Goal: Task Accomplishment & Management: Use online tool/utility

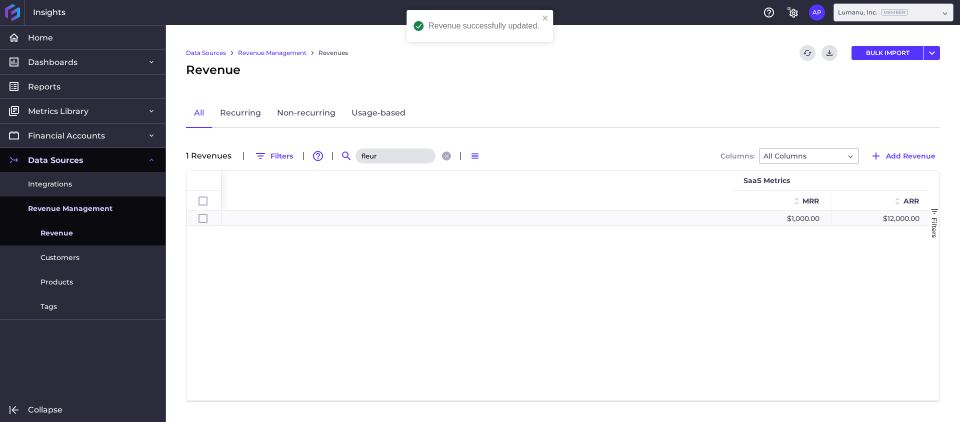
scroll to position [0, 699]
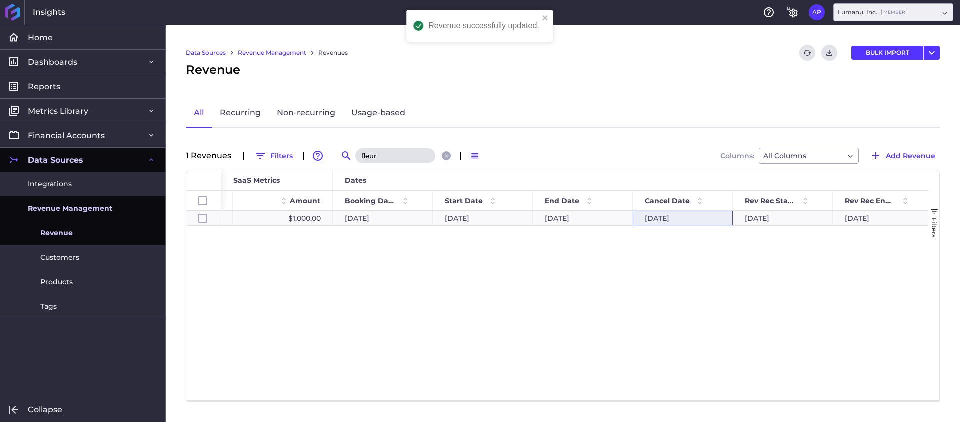
click at [398, 161] on input "fleur" at bounding box center [396, 156] width 80 height 15
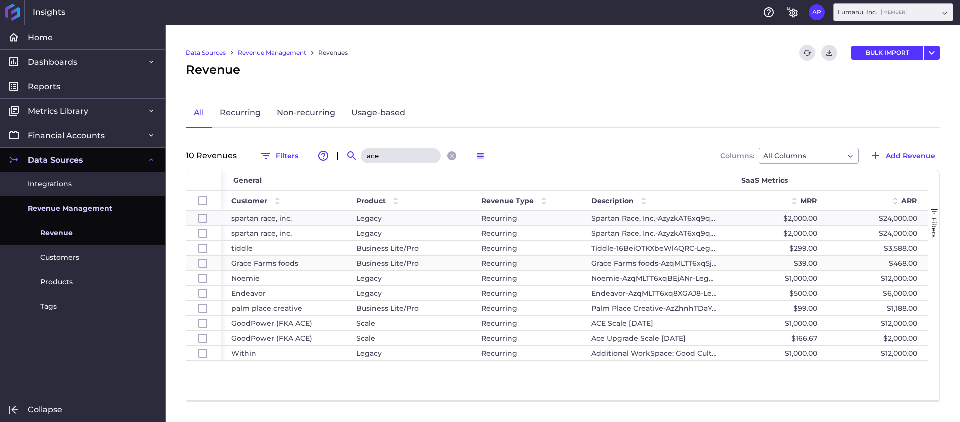
scroll to position [0, 20]
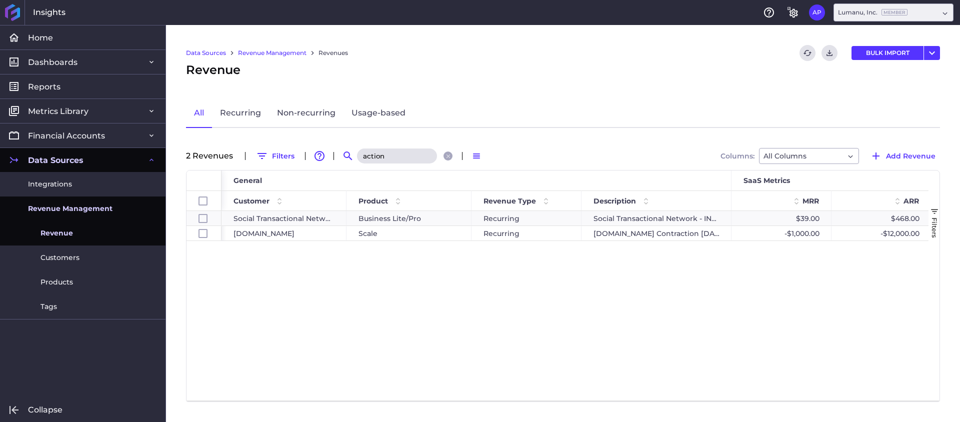
paste input "GOAT [GEOGRAPHIC_DATA]"
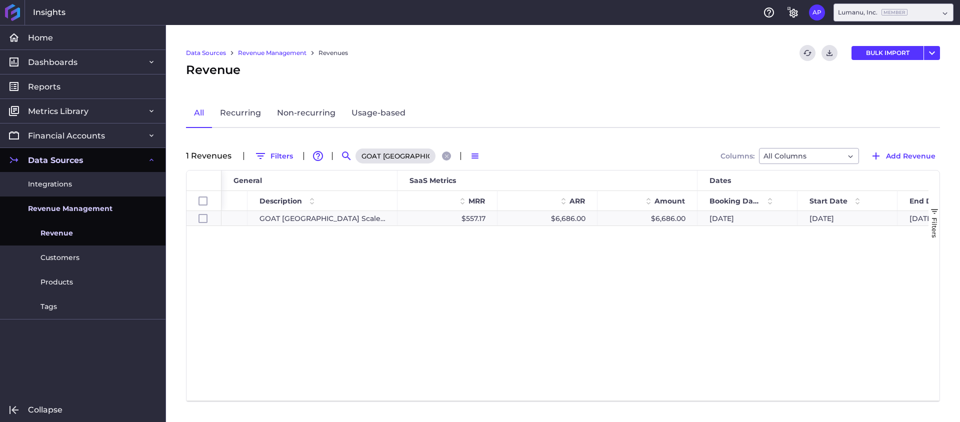
type input "GOAT [GEOGRAPHIC_DATA]"
click at [568, 215] on div "$6,686.00" at bounding box center [548, 218] width 100 height 15
checkbox input "true"
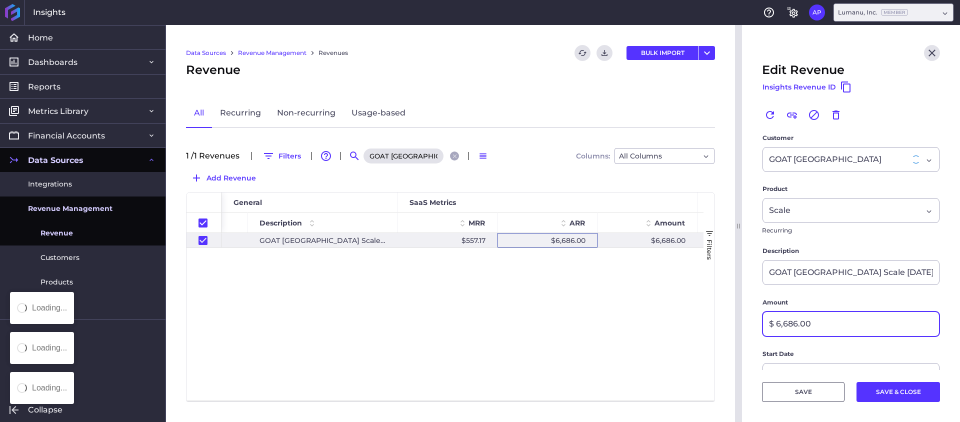
click at [787, 323] on input "$ 6,686.00" at bounding box center [851, 324] width 176 height 24
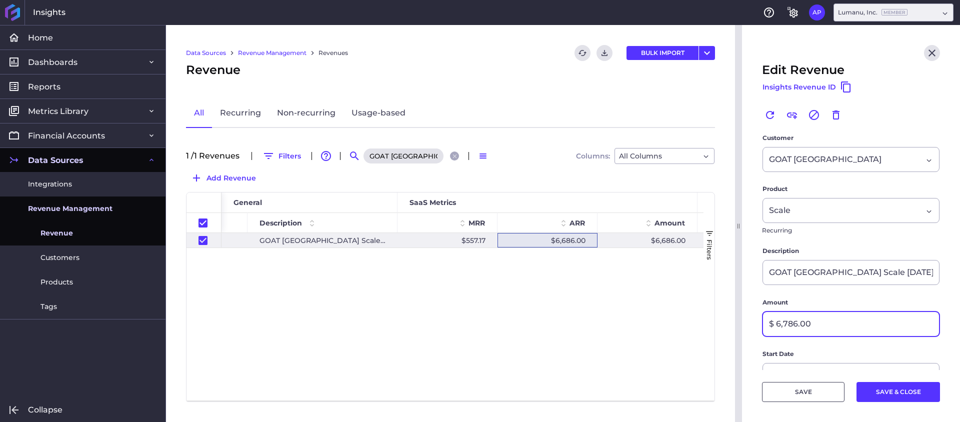
click at [826, 328] on input "$ 6,786.00" at bounding box center [851, 324] width 176 height 24
type input "$ 6,786.96"
click at [806, 397] on button "SAVE" at bounding box center [803, 392] width 83 height 20
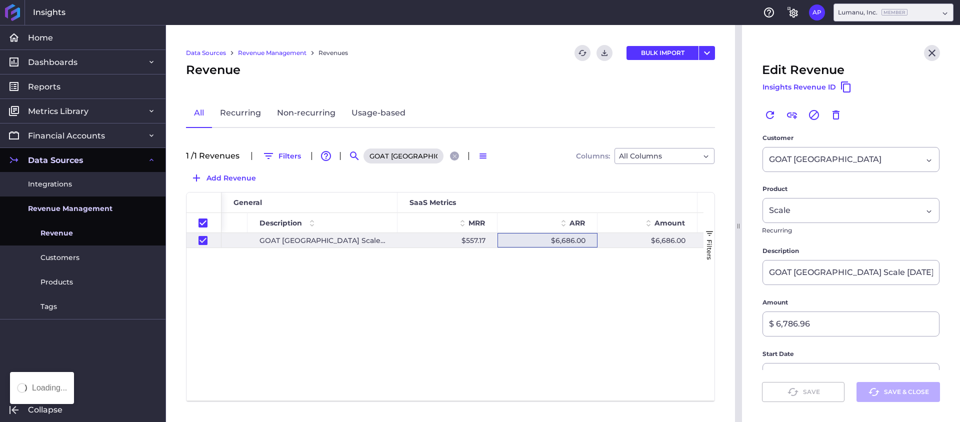
checkbox input "true"
type input "$ 6,686.00"
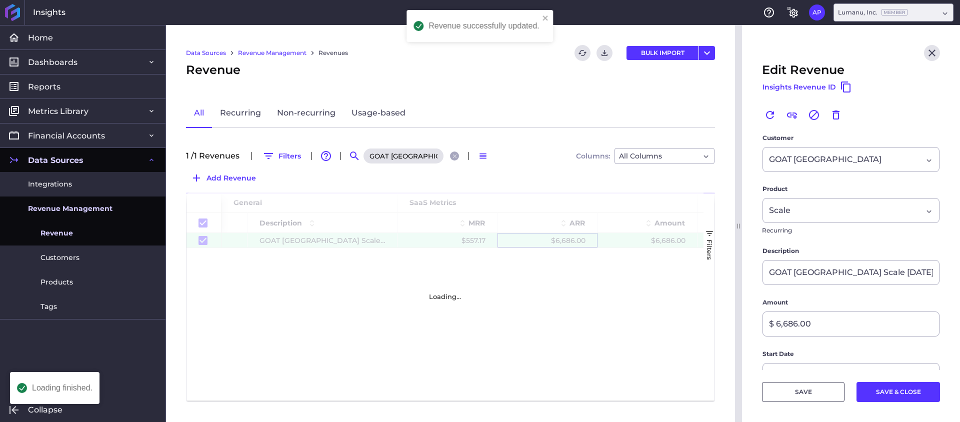
checkbox input "true"
type input "$ 6,786.96"
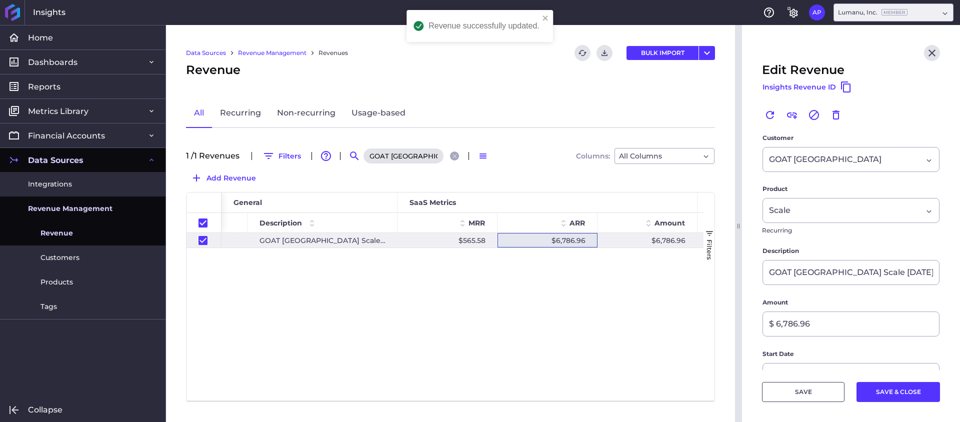
click at [399, 158] on input "GOAT [GEOGRAPHIC_DATA]" at bounding box center [404, 156] width 80 height 15
paste input "A&H Cat Litter"
type input "A&H Cat Litter"
checkbox input "false"
type input "A&H Cat Litter"
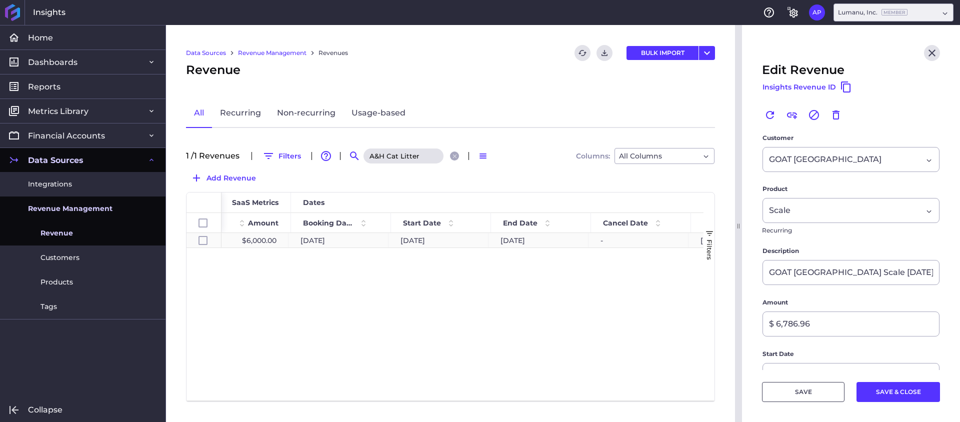
scroll to position [0, 743]
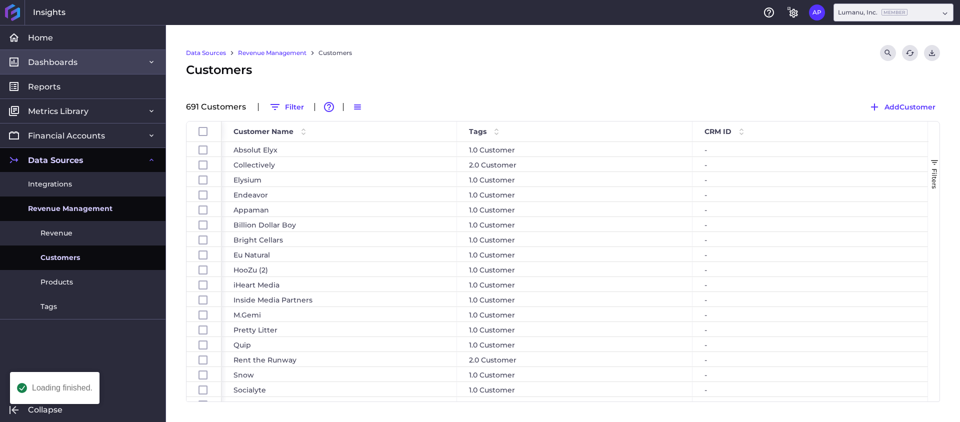
click at [91, 65] on link "Dashboards" at bounding box center [83, 62] width 166 height 25
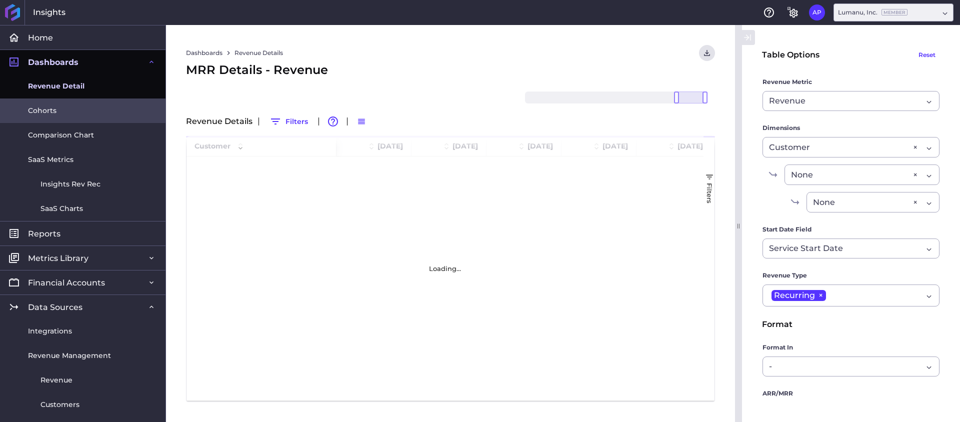
click at [72, 111] on link "Cohorts" at bounding box center [83, 111] width 166 height 25
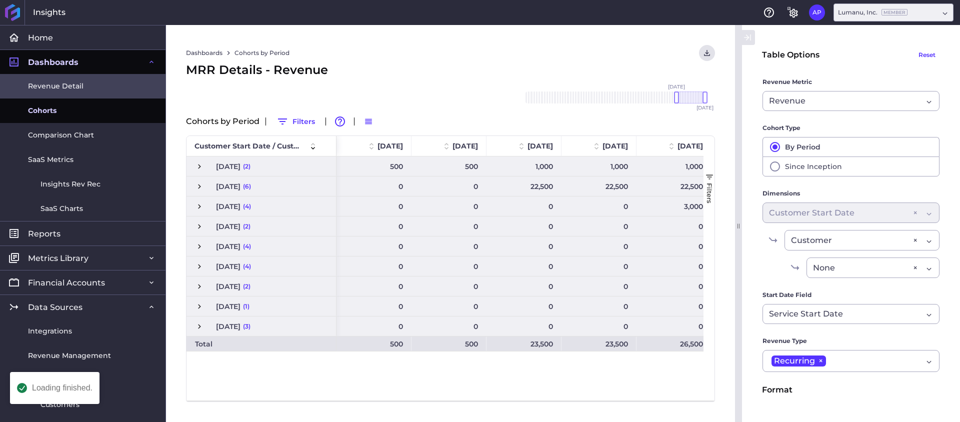
click at [99, 84] on link "Revenue Detail" at bounding box center [83, 86] width 166 height 25
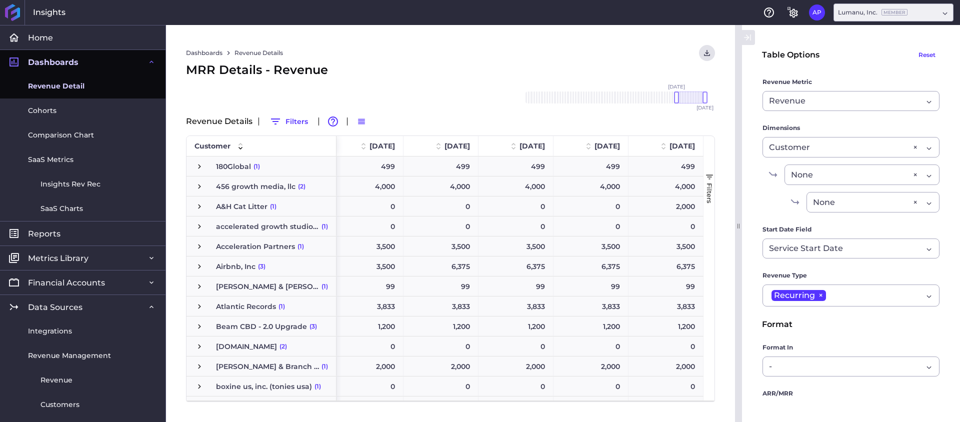
click at [248, 207] on span "A&H Cat Litter" at bounding box center [242, 206] width 52 height 19
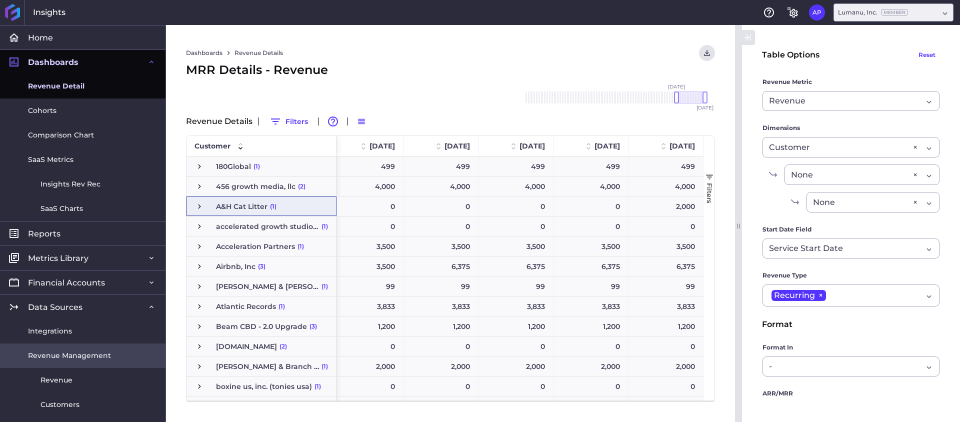
click at [59, 364] on link "Revenue Management" at bounding box center [83, 356] width 166 height 25
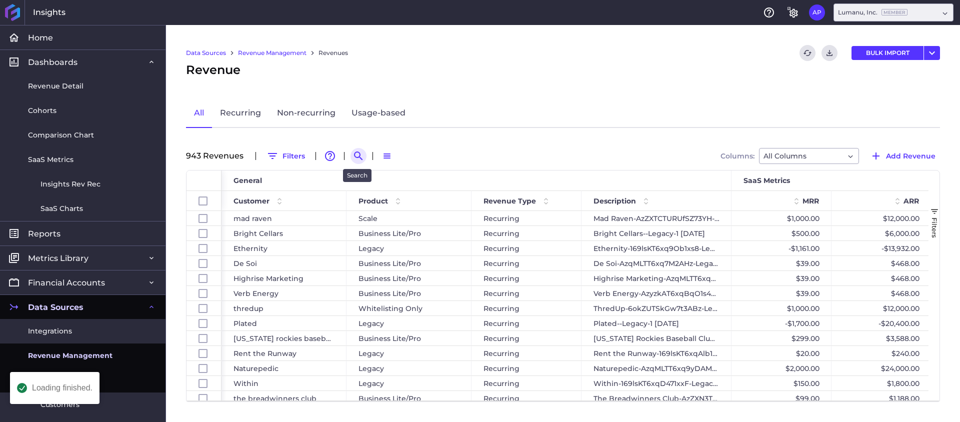
click at [358, 153] on icon "Search by" at bounding box center [359, 156] width 12 height 12
paste input "A&H Cat Litter"
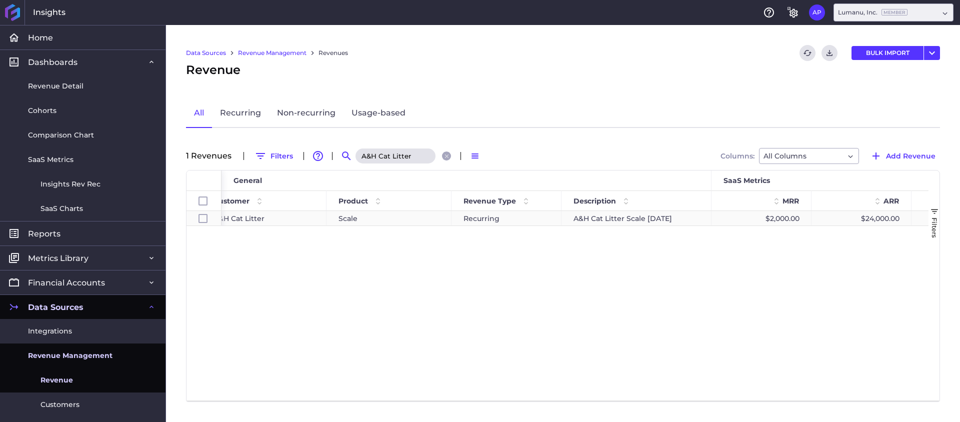
scroll to position [0, 29]
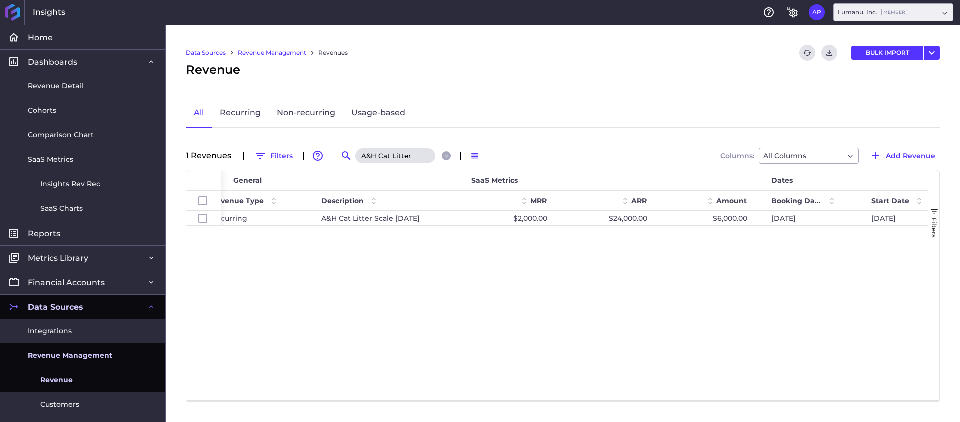
drag, startPoint x: 414, startPoint y: 155, endPoint x: 266, endPoint y: 143, distance: 148.5
click at [266, 143] on div "Data Sources Revenue Management Revenues Refresh table data Download CSV BULK I…" at bounding box center [563, 223] width 794 height 397
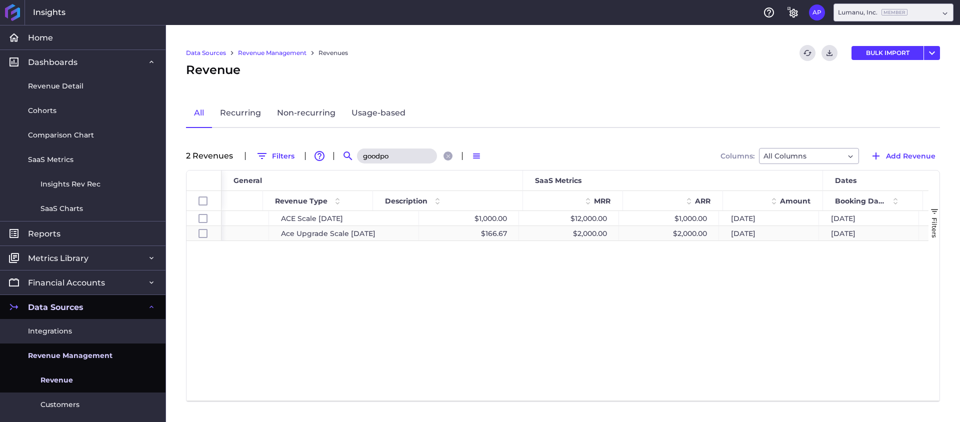
scroll to position [0, 342]
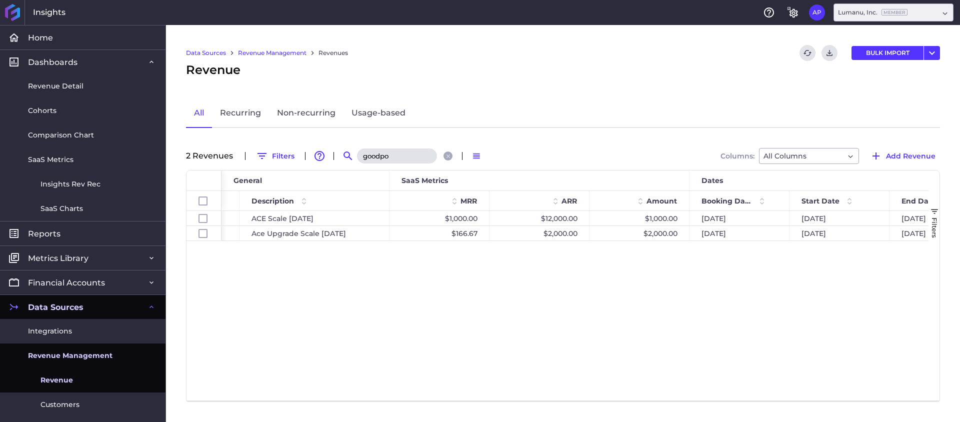
type input "goodpo"
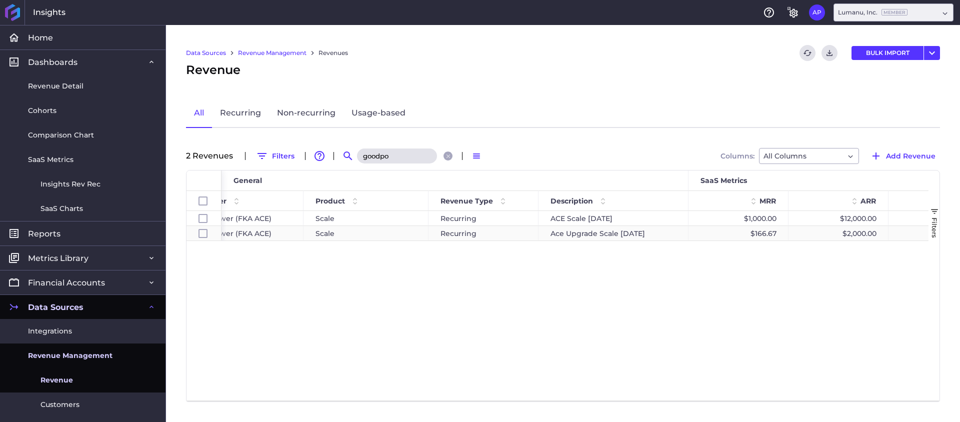
scroll to position [0, 0]
